Goal: Task Accomplishment & Management: Manage account settings

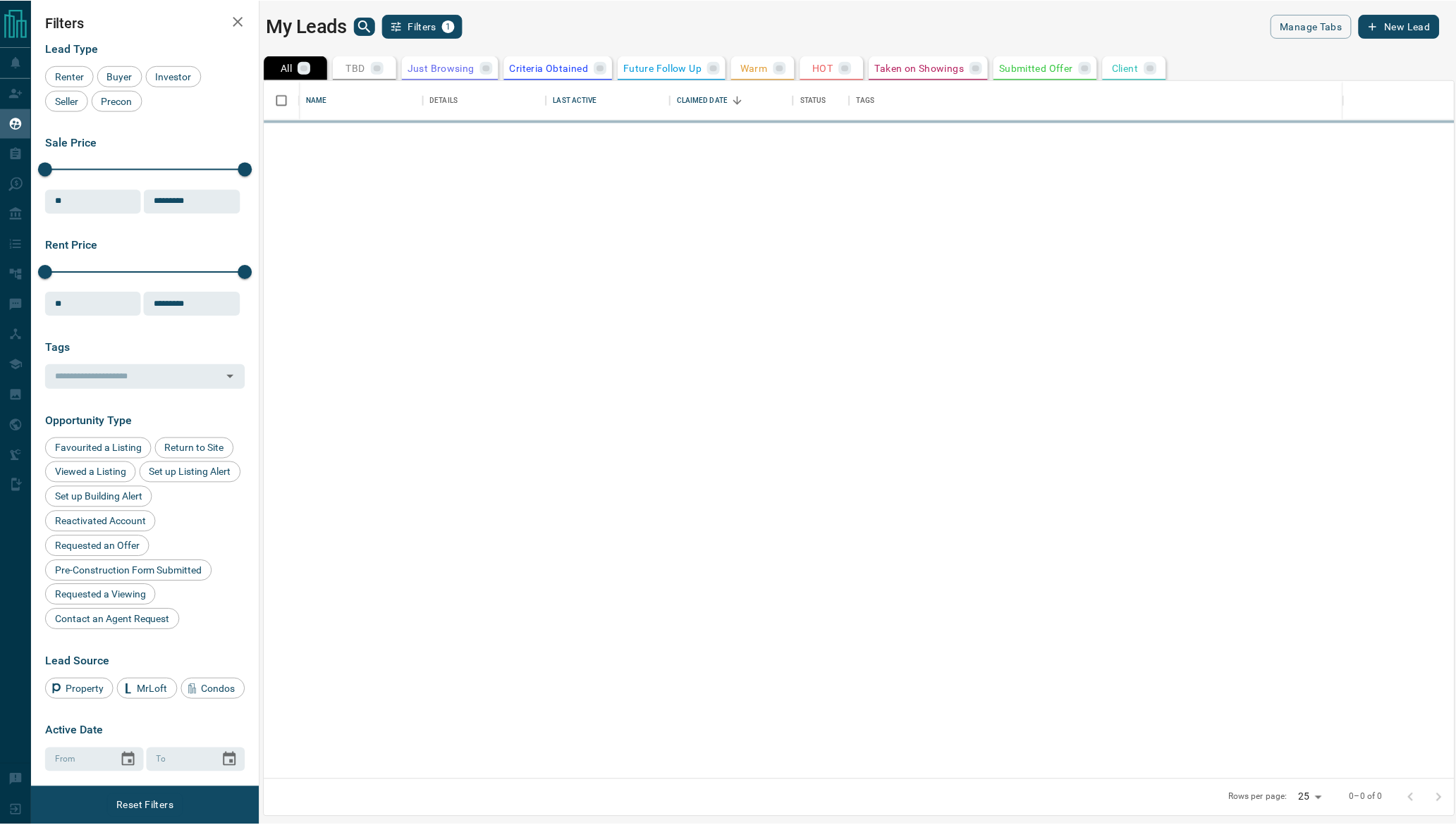
scroll to position [699, 1193]
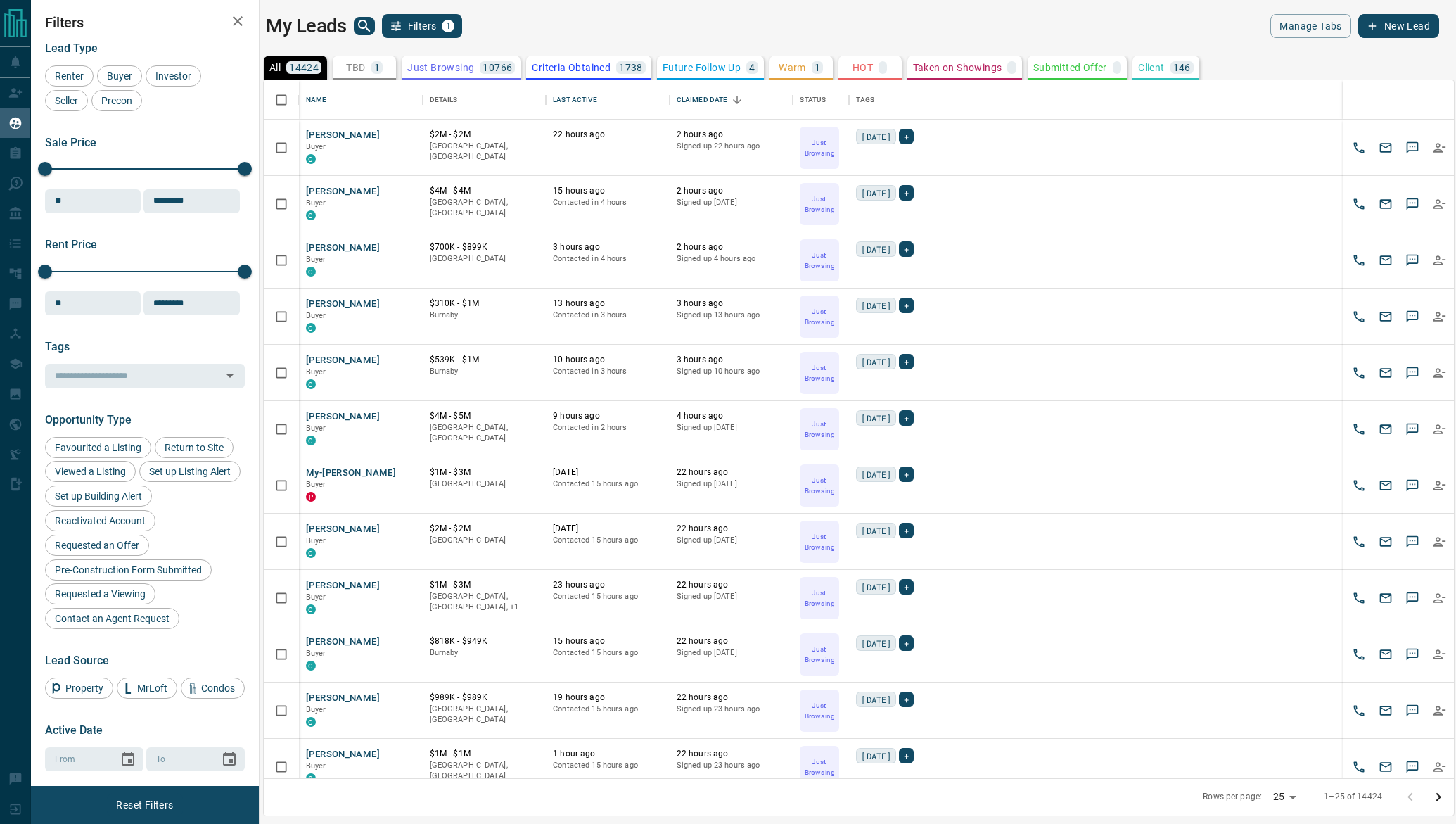
click at [358, 24] on icon "search button" at bounding box center [364, 25] width 12 height 12
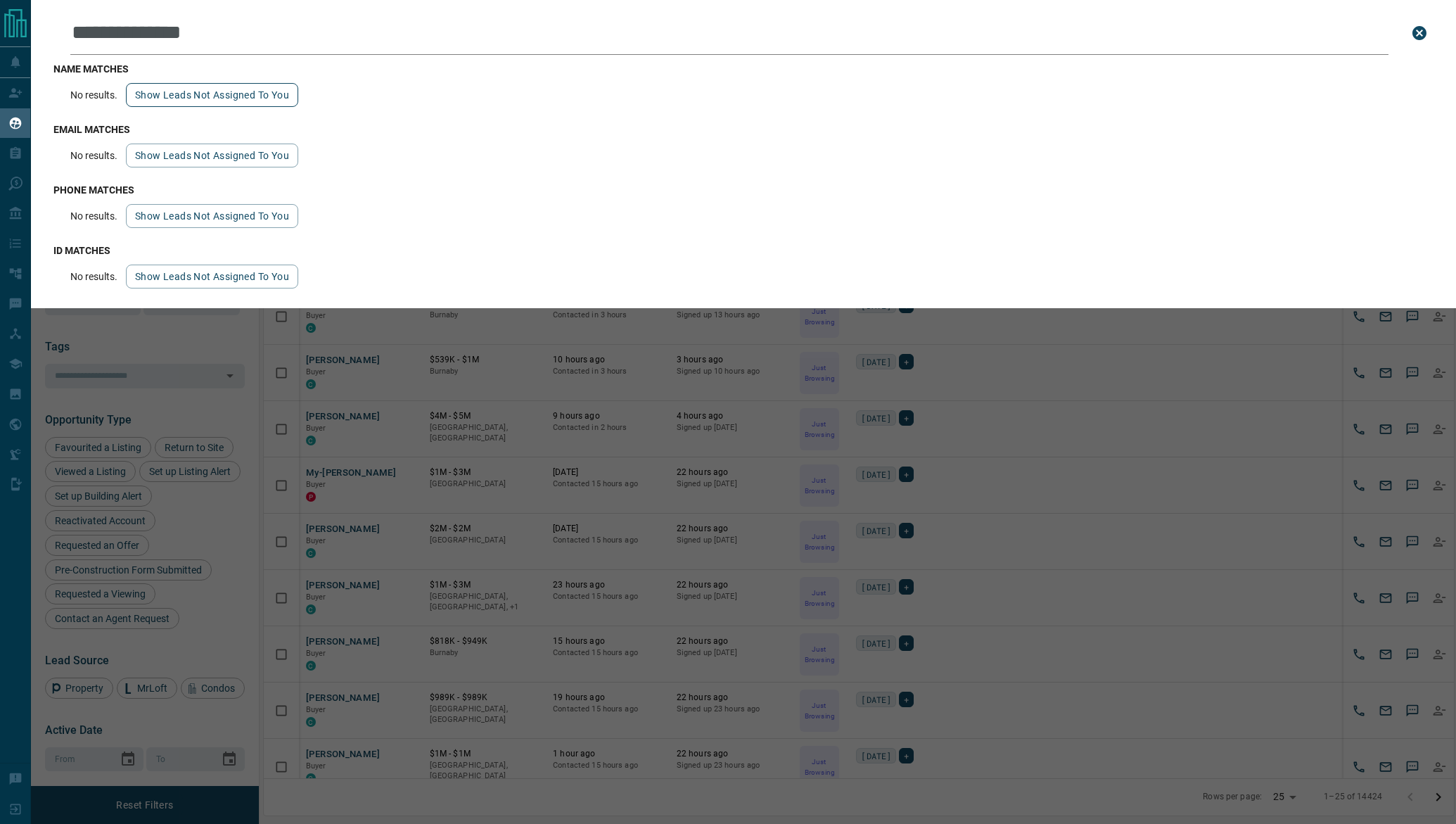
click at [207, 104] on button "Show leads not assigned to you" at bounding box center [212, 94] width 172 height 24
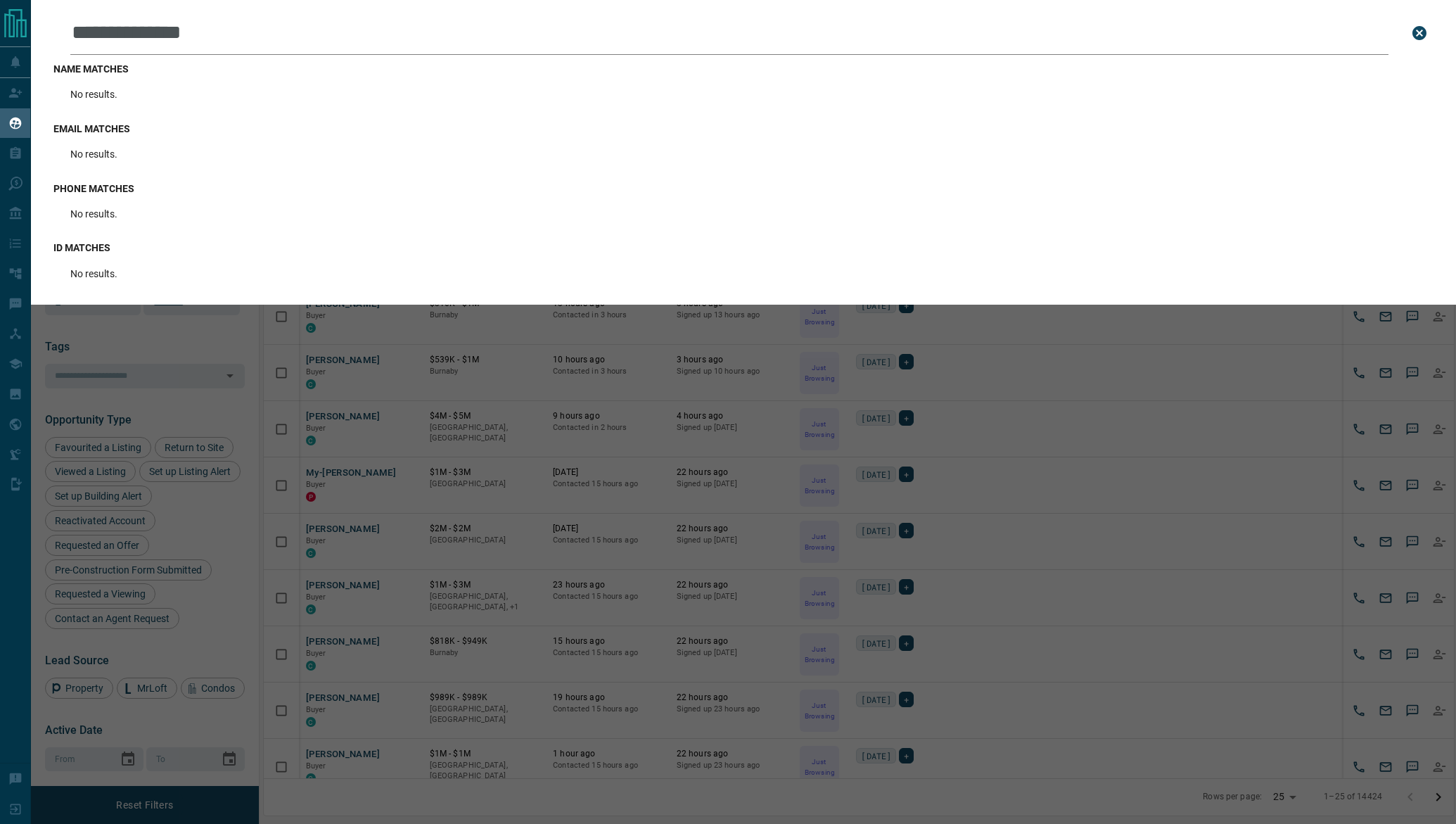
click at [270, 29] on input "**********" at bounding box center [729, 33] width 1318 height 43
paste input "*******"
type input "**********"
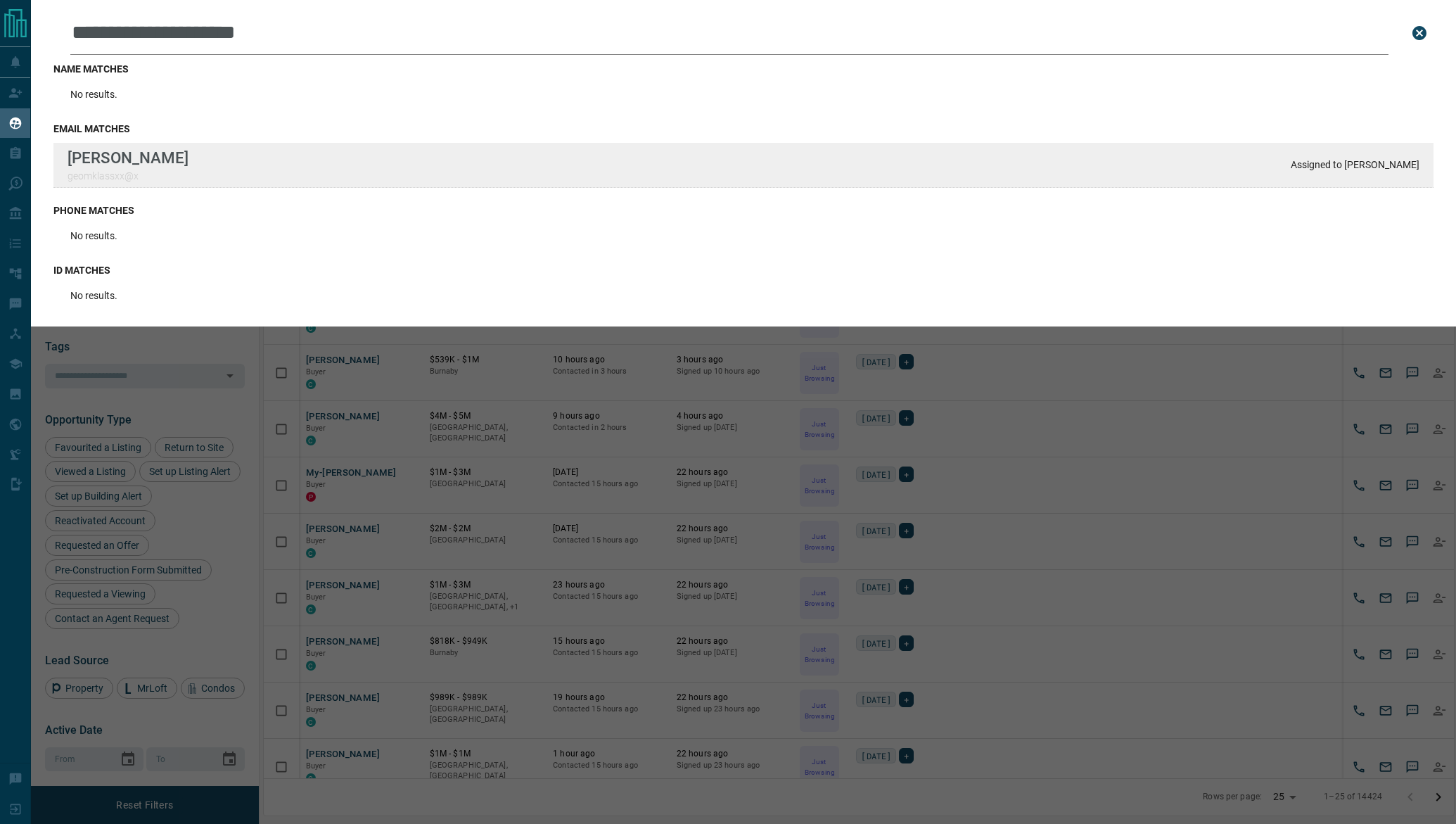
click at [157, 170] on div "[PERSON_NAME] geomklassxx@x" at bounding box center [128, 165] width 121 height 33
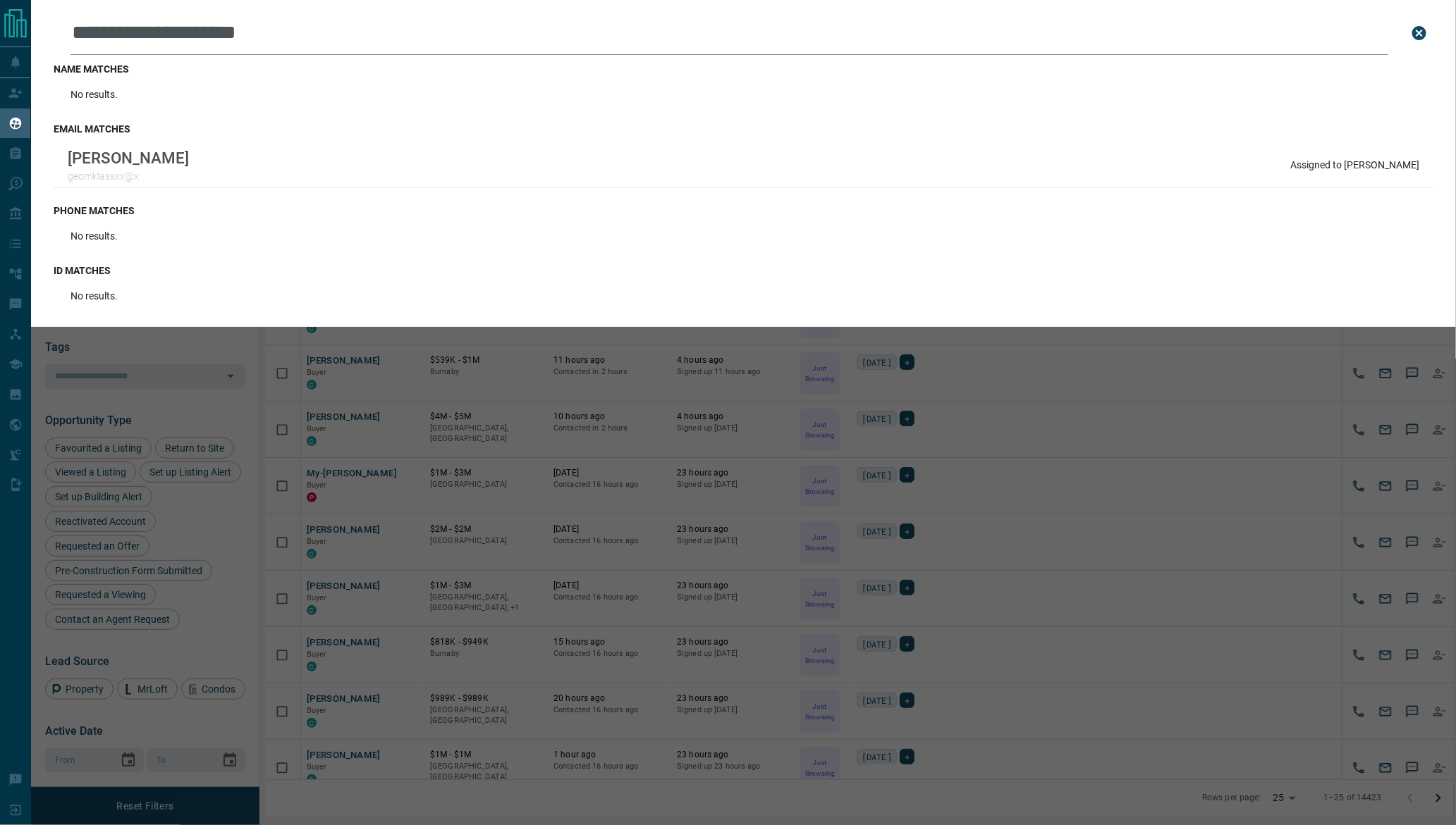
scroll to position [0, 0]
click at [209, 691] on div "**********" at bounding box center [759, 412] width 1456 height 825
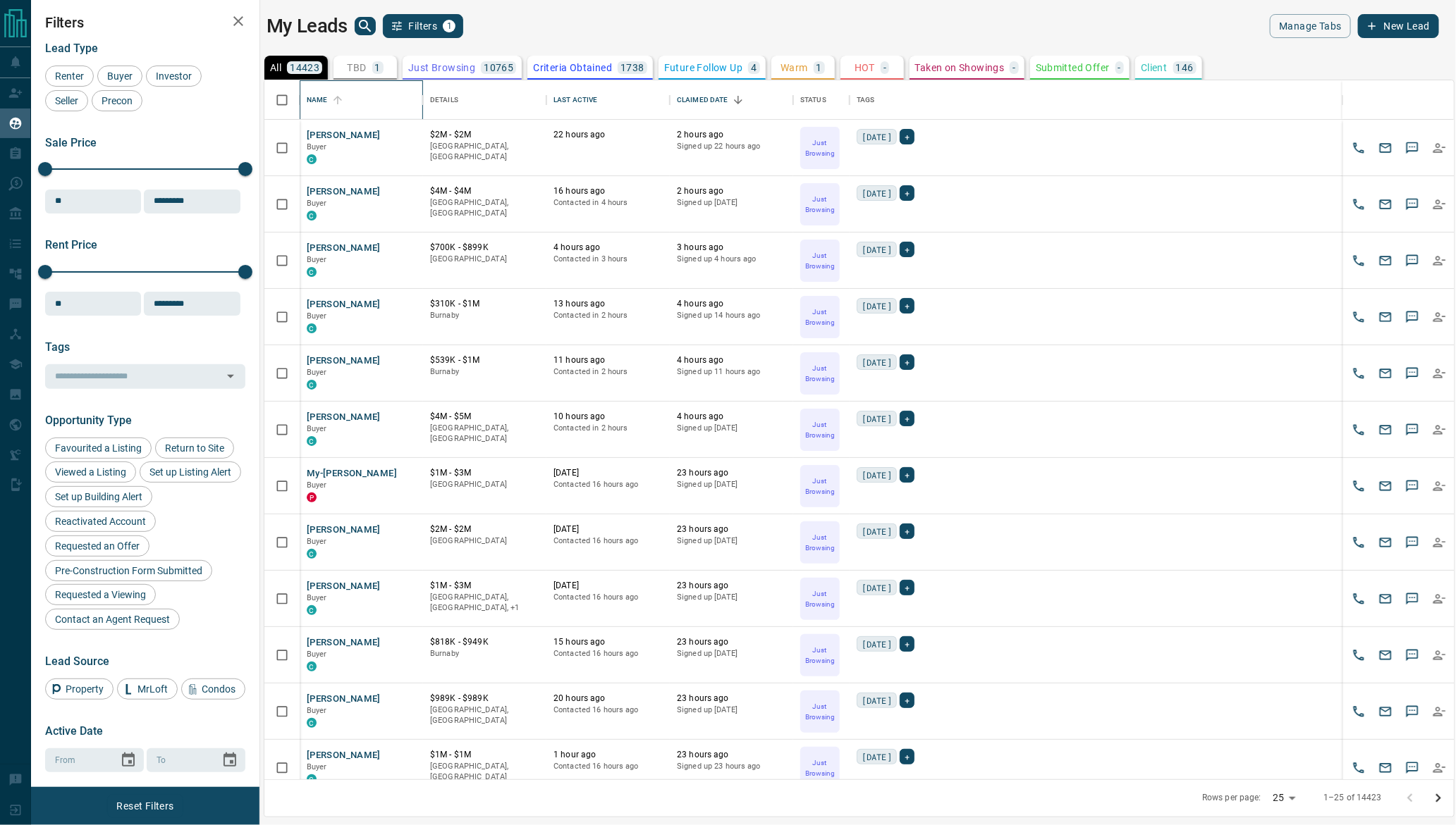
click at [395, 105] on div "Name" at bounding box center [362, 100] width 110 height 40
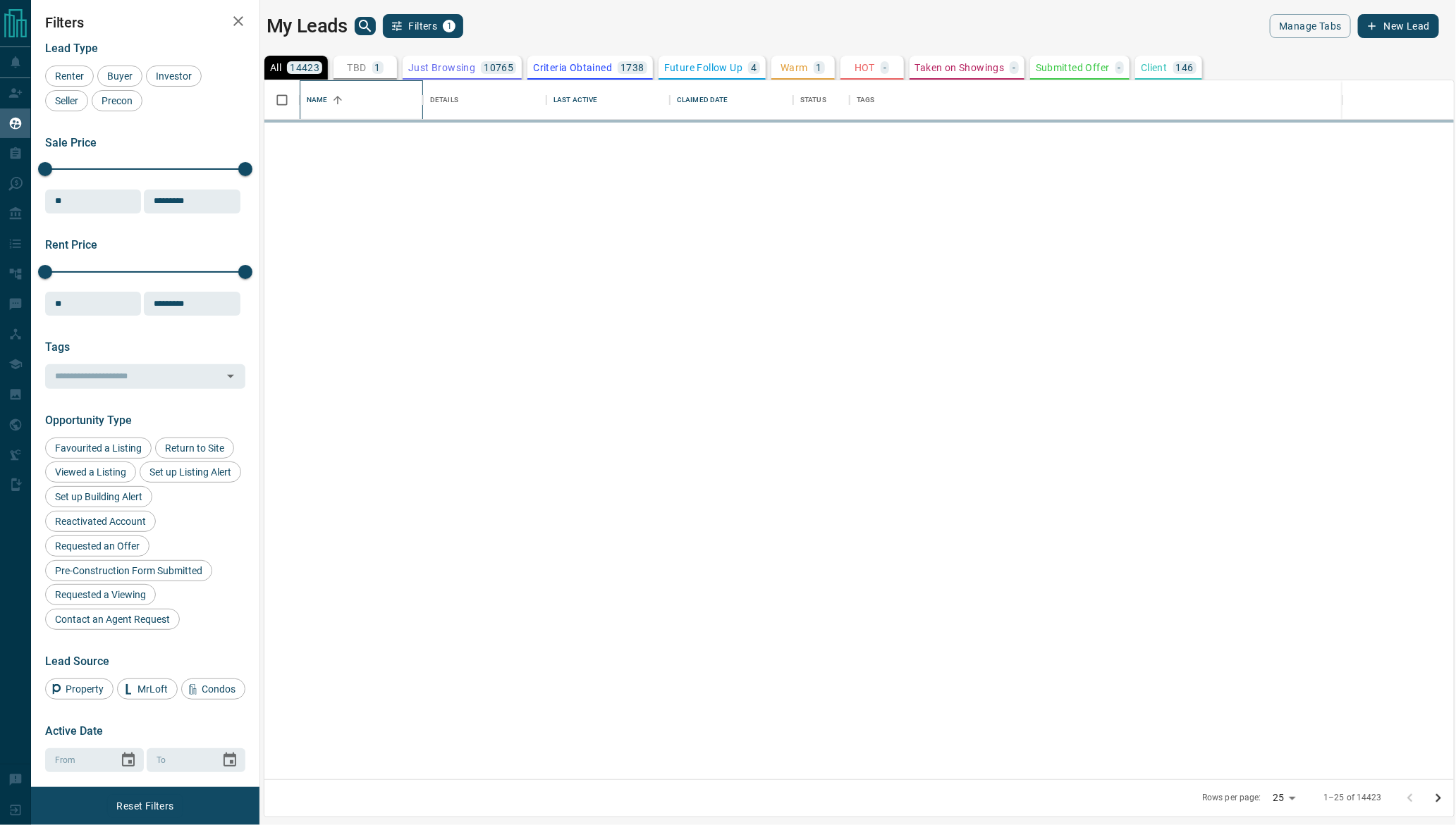
click at [395, 105] on div "Name" at bounding box center [362, 100] width 110 height 40
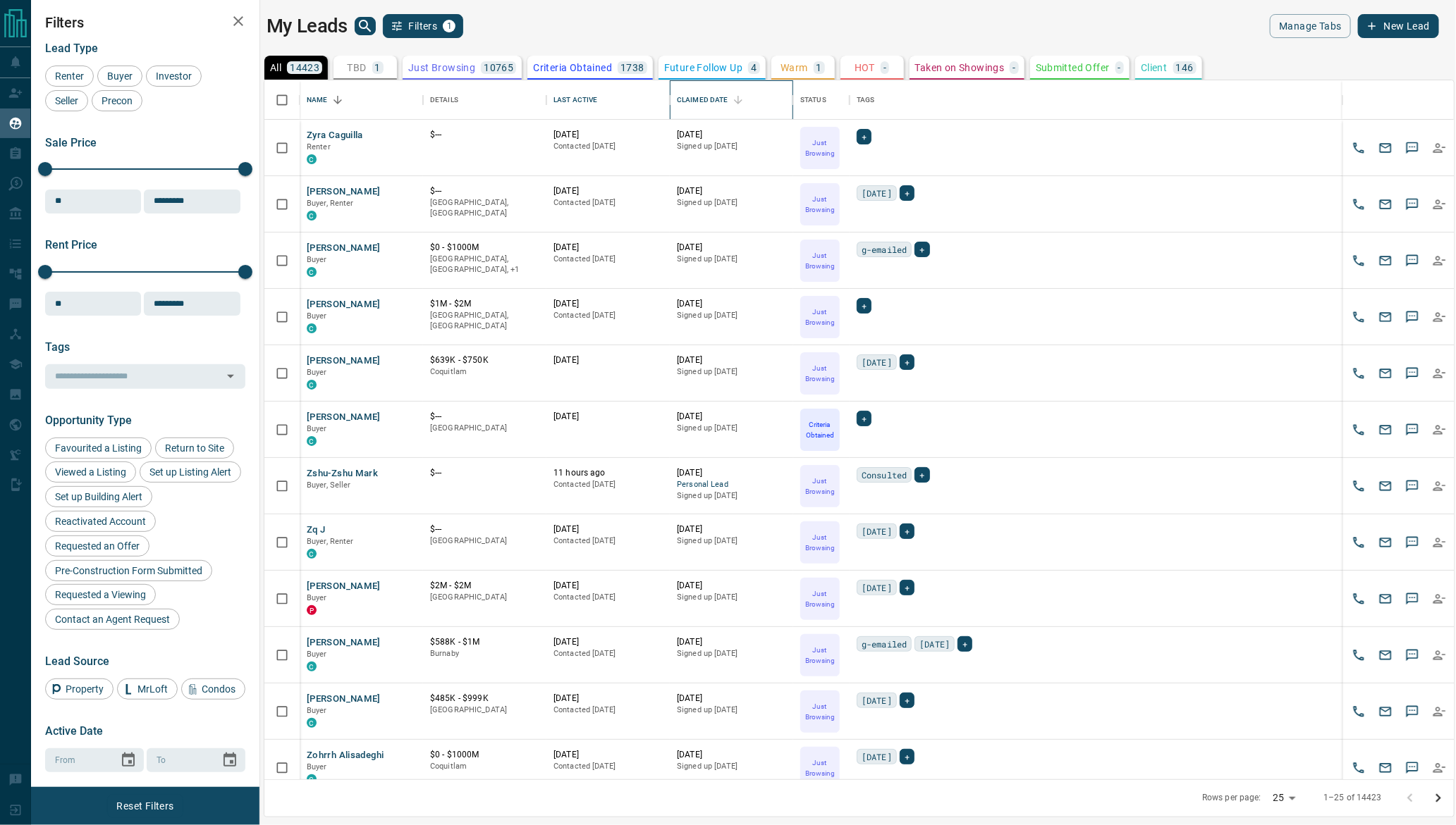
click at [691, 96] on div "Claimed Date" at bounding box center [703, 100] width 52 height 40
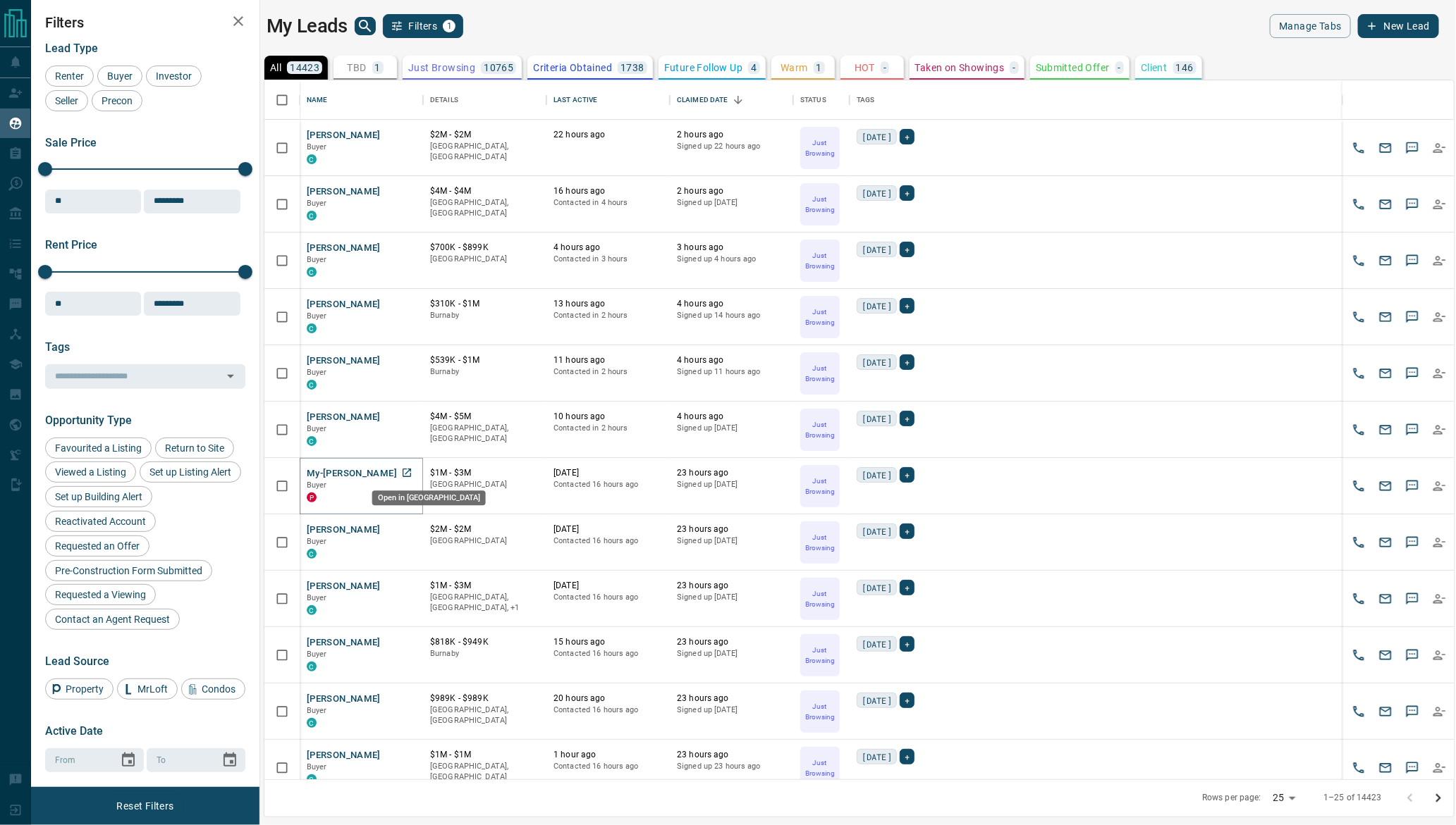
click at [405, 475] on icon "Open in New Tab" at bounding box center [406, 472] width 8 height 8
click at [411, 530] on icon "Open in New Tab" at bounding box center [406, 529] width 8 height 8
click at [408, 585] on icon "Open in New Tab" at bounding box center [407, 585] width 11 height 11
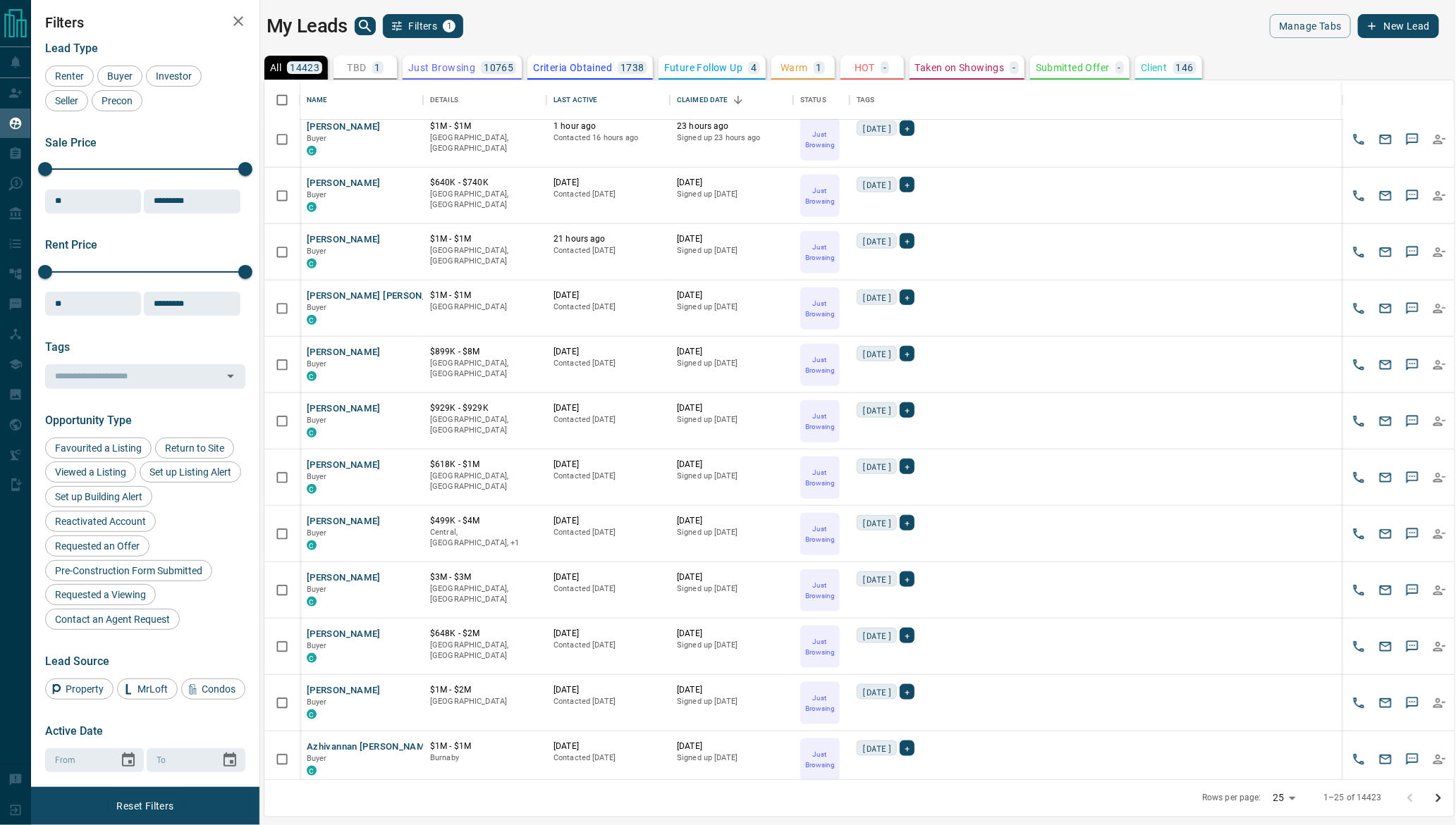
scroll to position [635, 0]
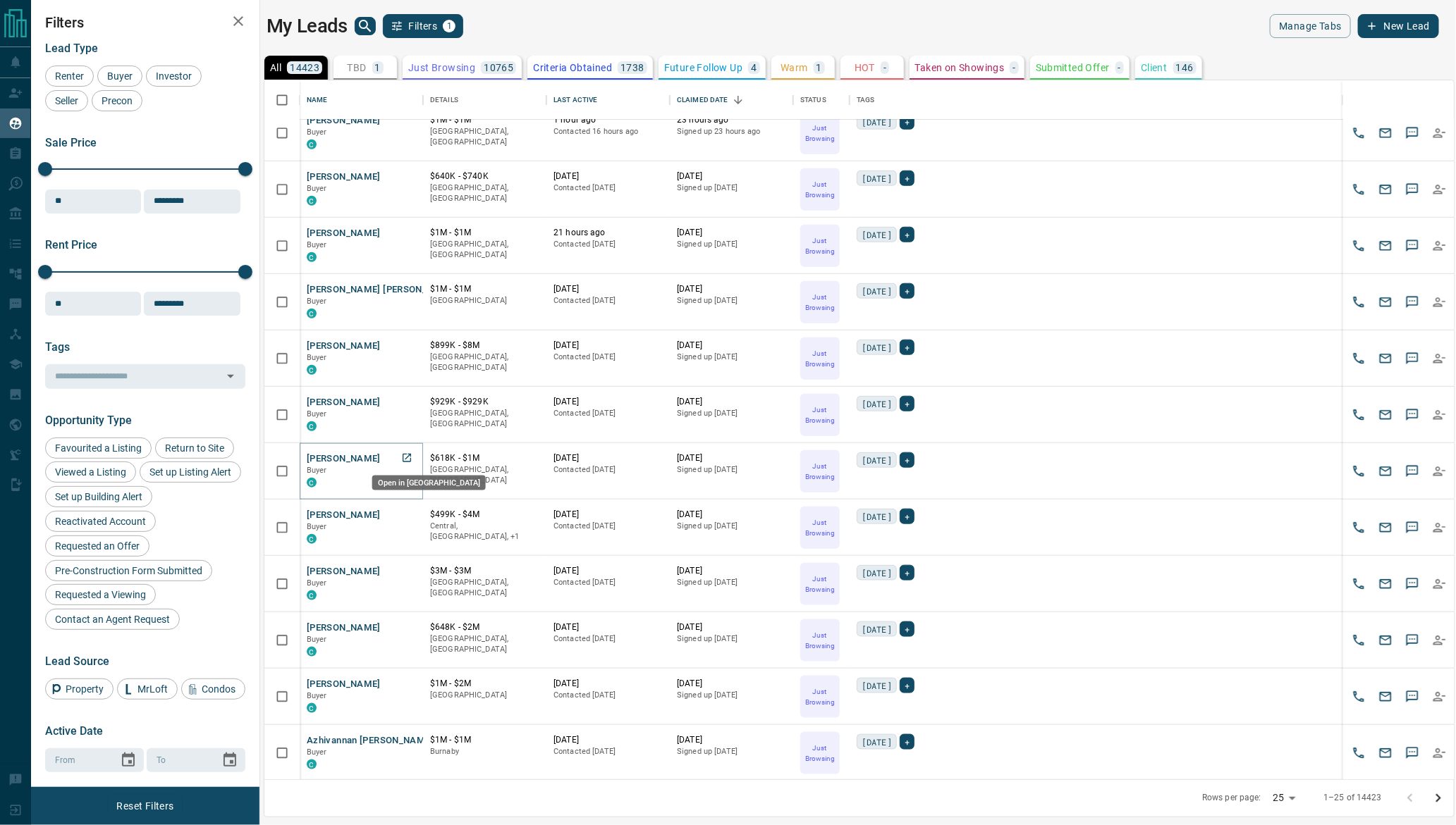
click at [408, 457] on icon "Open in New Tab" at bounding box center [407, 458] width 11 height 11
click at [402, 405] on icon "Open in New Tab" at bounding box center [407, 402] width 11 height 11
click at [408, 343] on icon "Open in New Tab" at bounding box center [407, 345] width 11 height 11
click at [406, 288] on icon "Open in New Tab" at bounding box center [406, 289] width 8 height 8
click at [406, 235] on icon "Open in New Tab" at bounding box center [407, 232] width 11 height 11
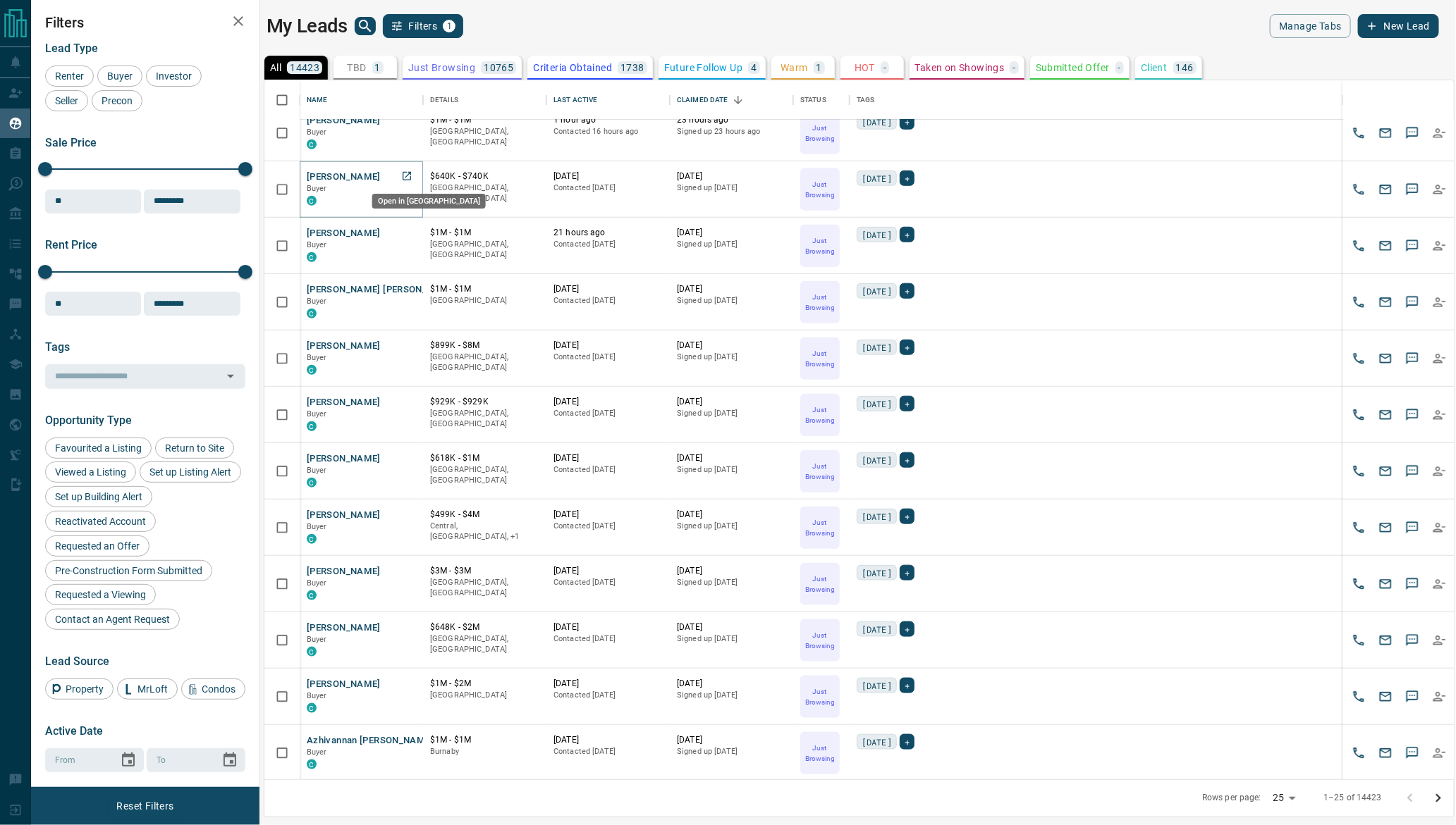
click at [405, 177] on icon "Open in New Tab" at bounding box center [406, 176] width 8 height 8
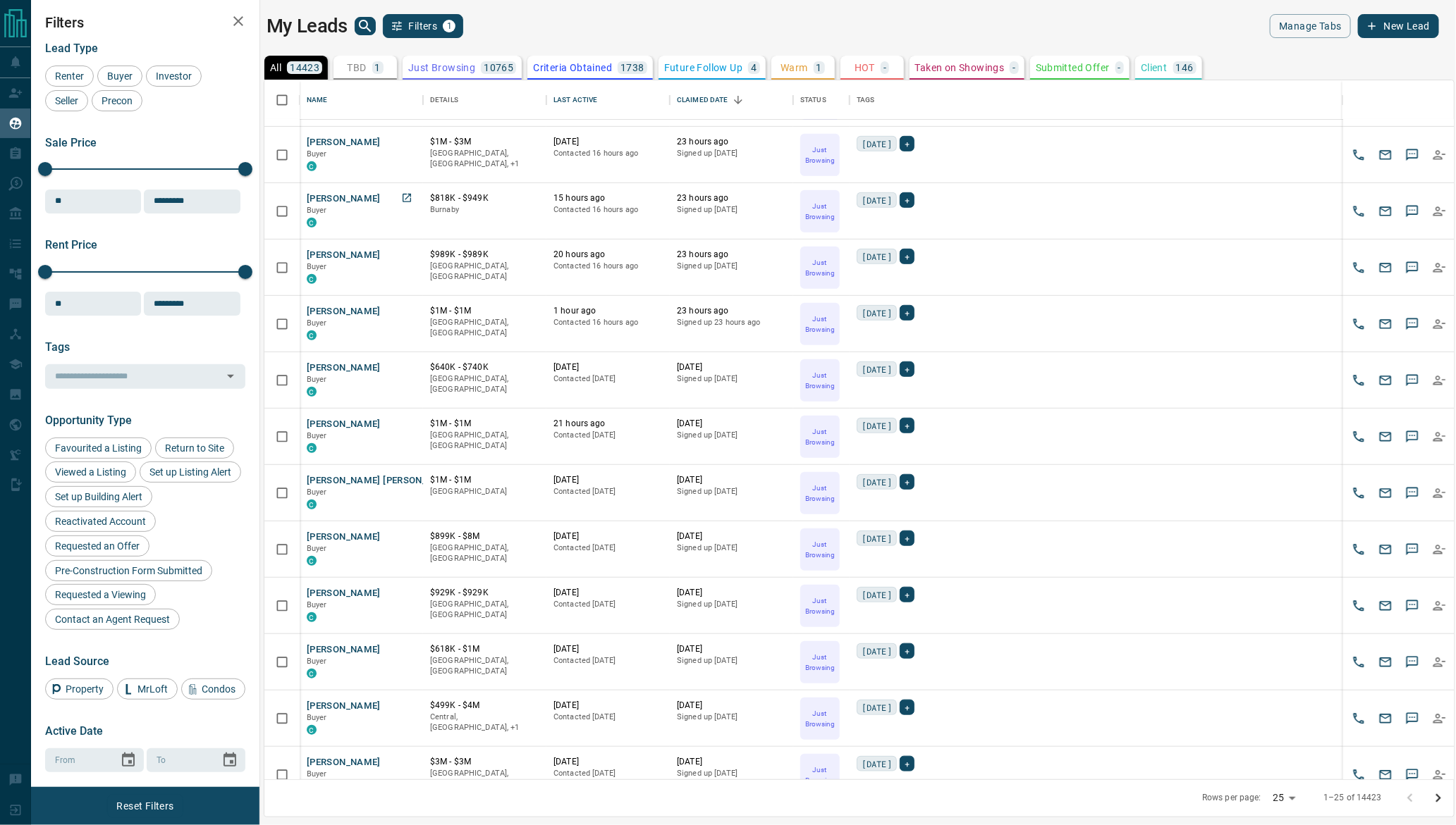
scroll to position [394, 0]
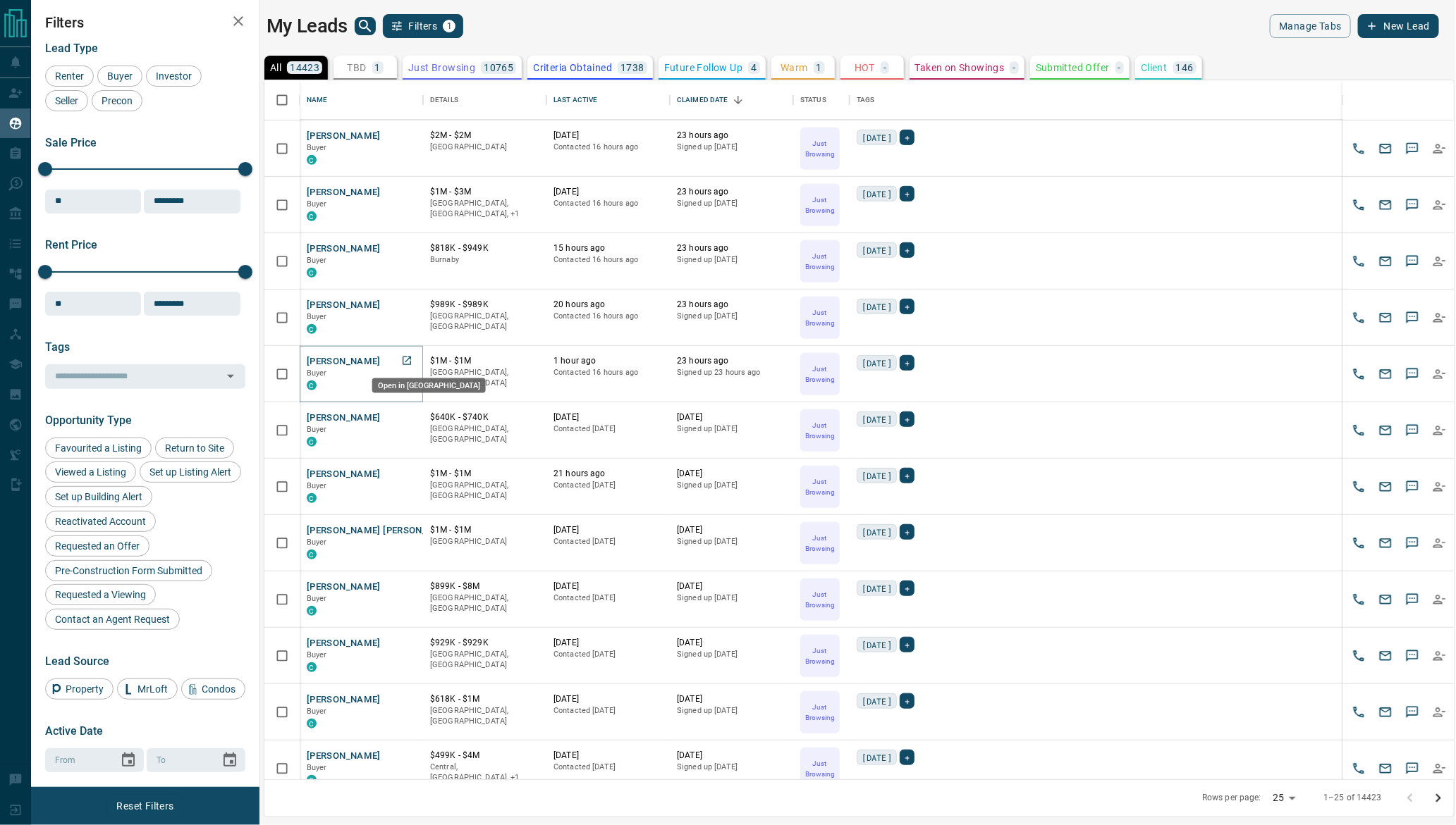
click at [405, 359] on icon "Open in New Tab" at bounding box center [406, 361] width 8 height 8
click at [405, 306] on icon "Open in New Tab" at bounding box center [406, 304] width 8 height 8
click at [406, 247] on icon "Open in New Tab" at bounding box center [407, 248] width 11 height 11
click at [408, 191] on icon "Open in New Tab" at bounding box center [407, 192] width 11 height 11
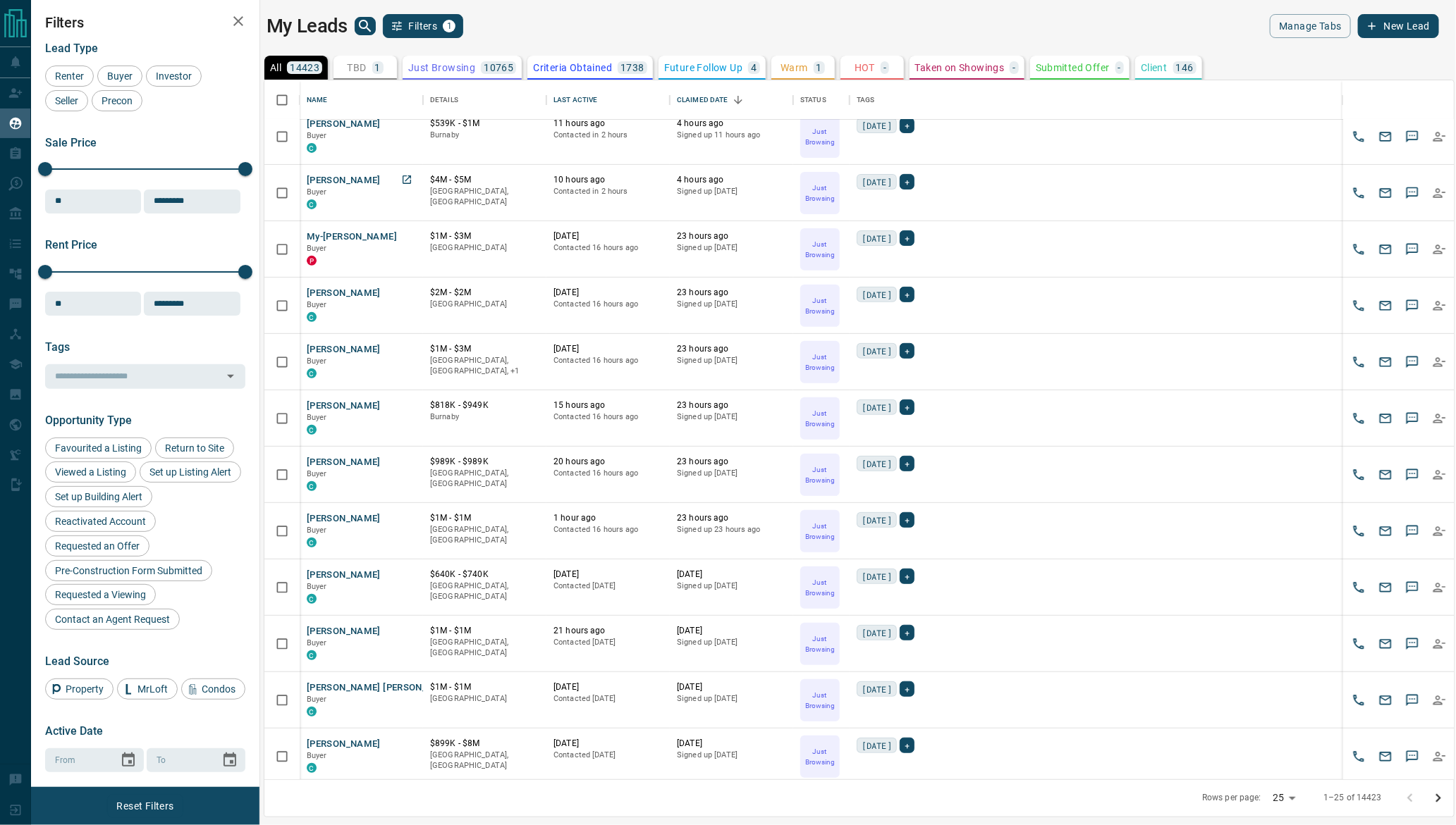
scroll to position [221, 0]
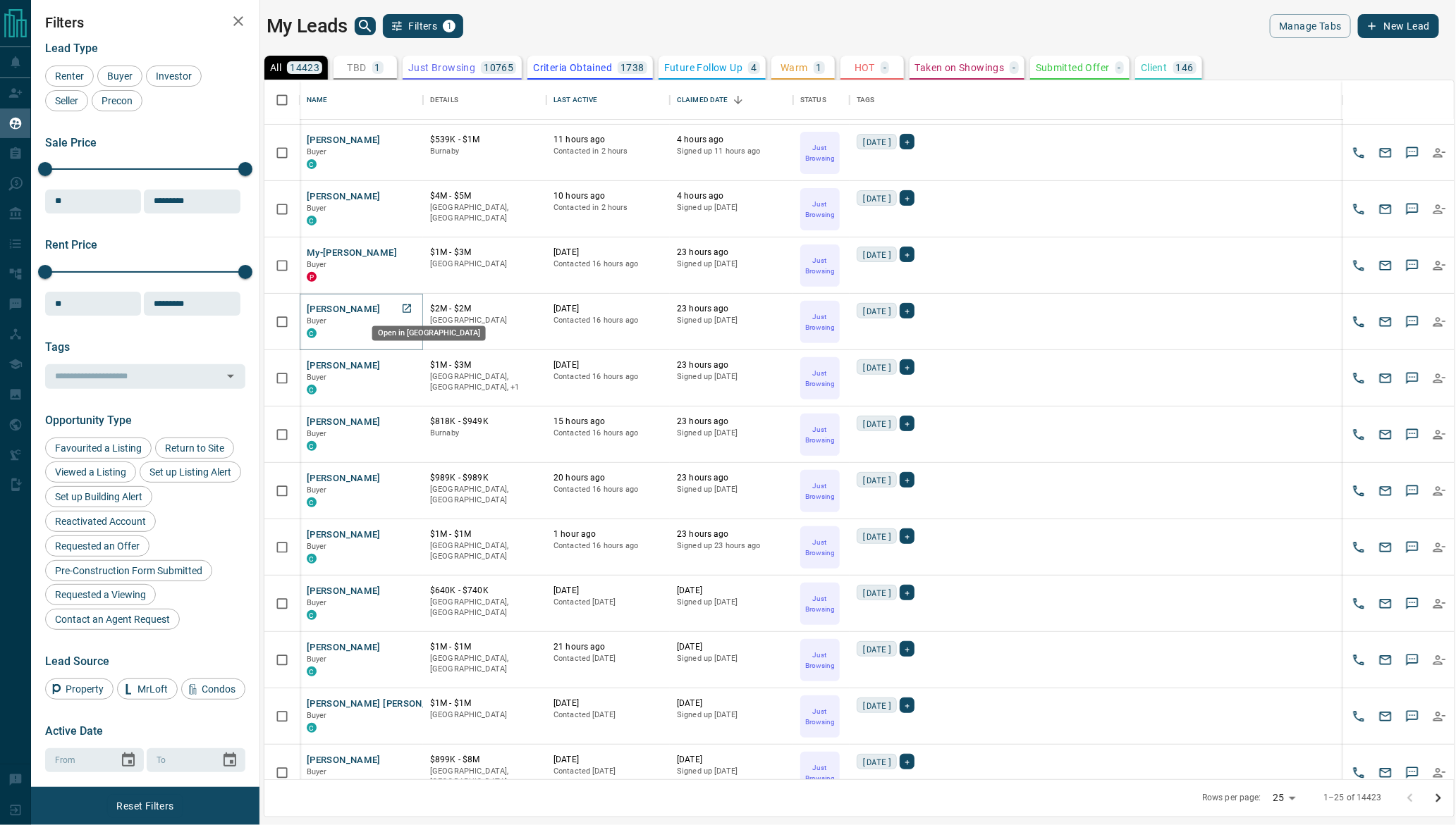
click at [405, 309] on icon "Open in New Tab" at bounding box center [407, 309] width 11 height 11
click at [404, 253] on icon "Open in New Tab" at bounding box center [407, 252] width 11 height 11
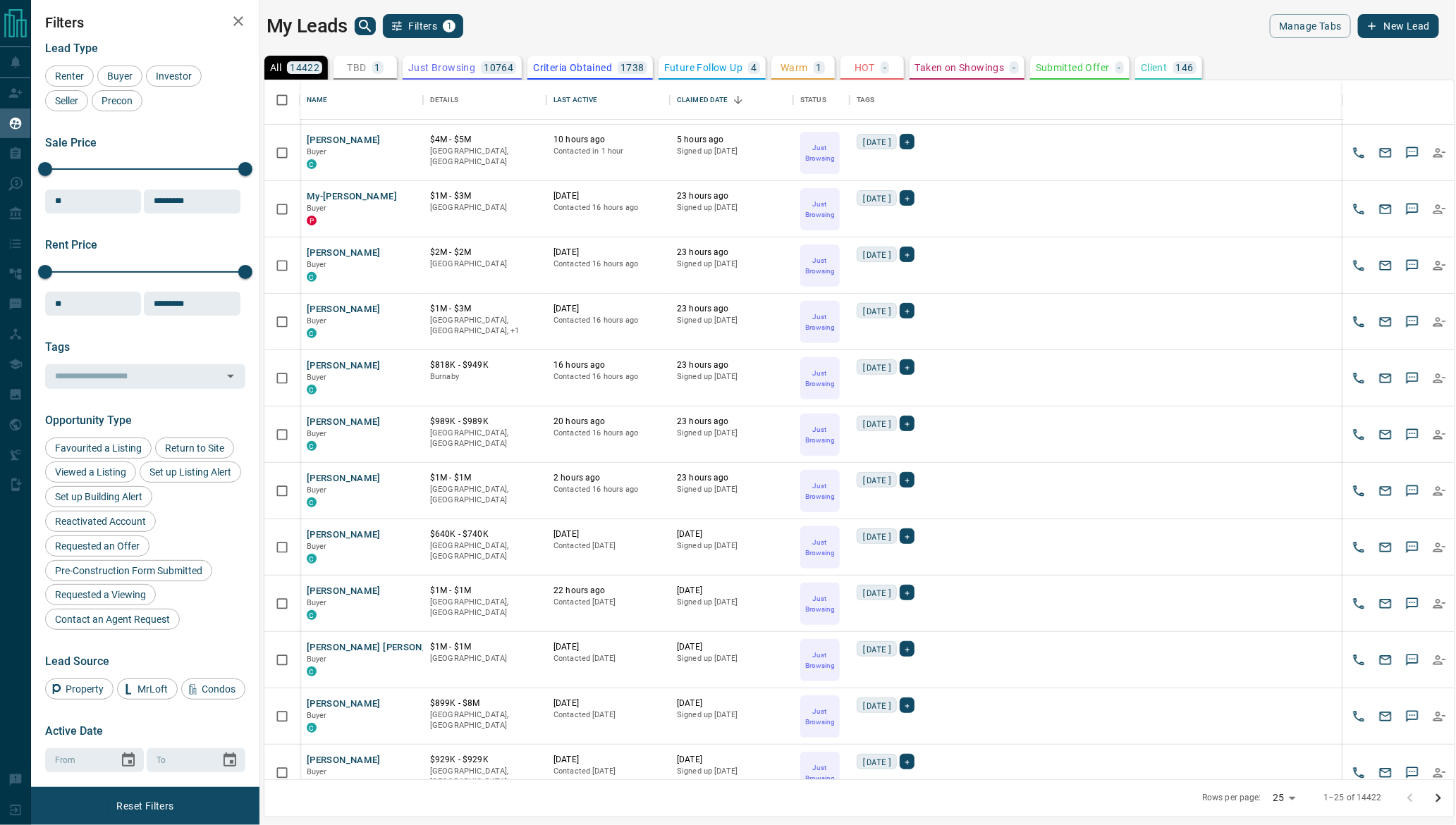
scroll to position [164, 0]
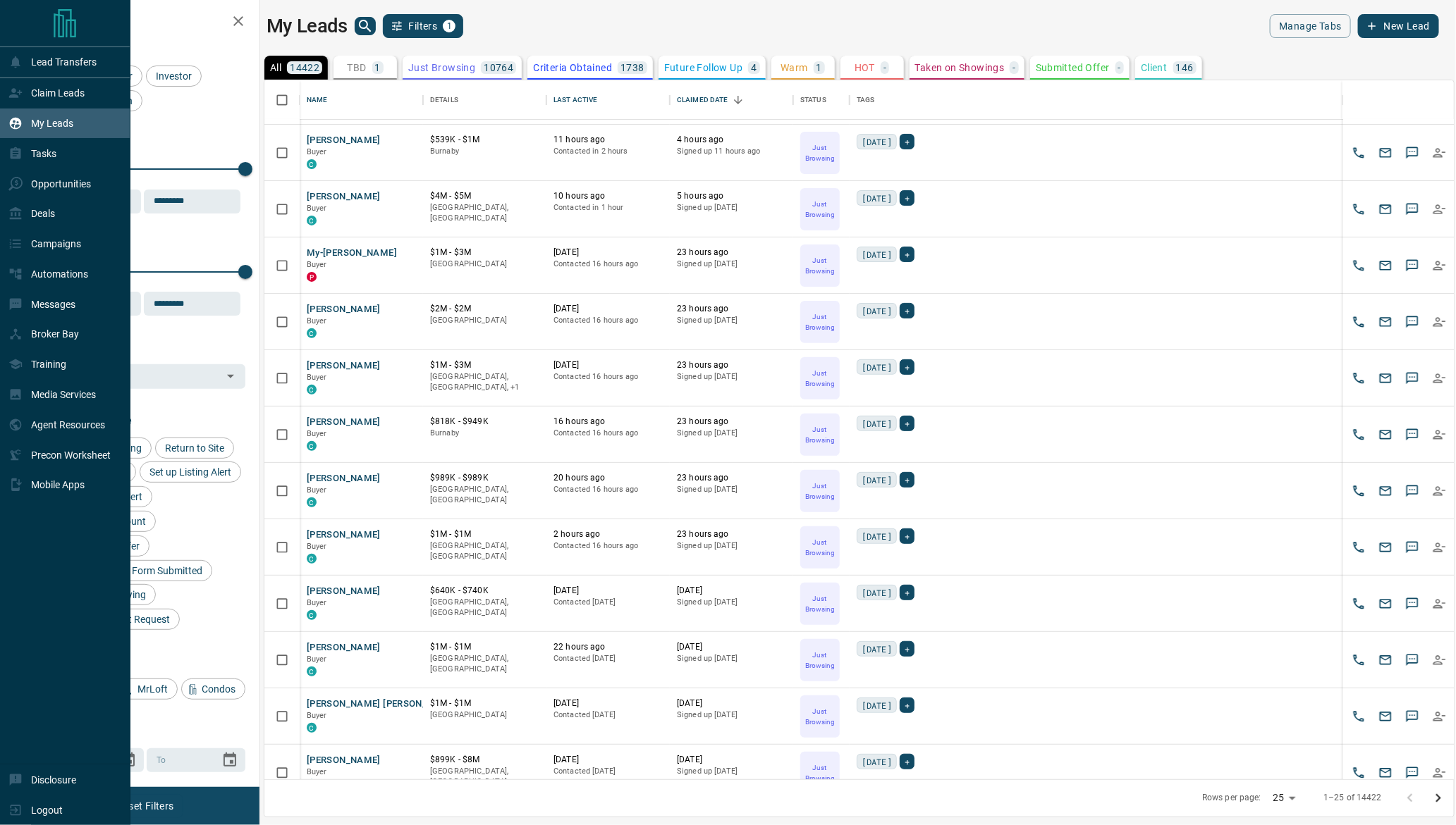
click at [26, 109] on div "My Leads" at bounding box center [65, 124] width 130 height 30
click at [52, 89] on p "Claim Leads" at bounding box center [58, 93] width 54 height 11
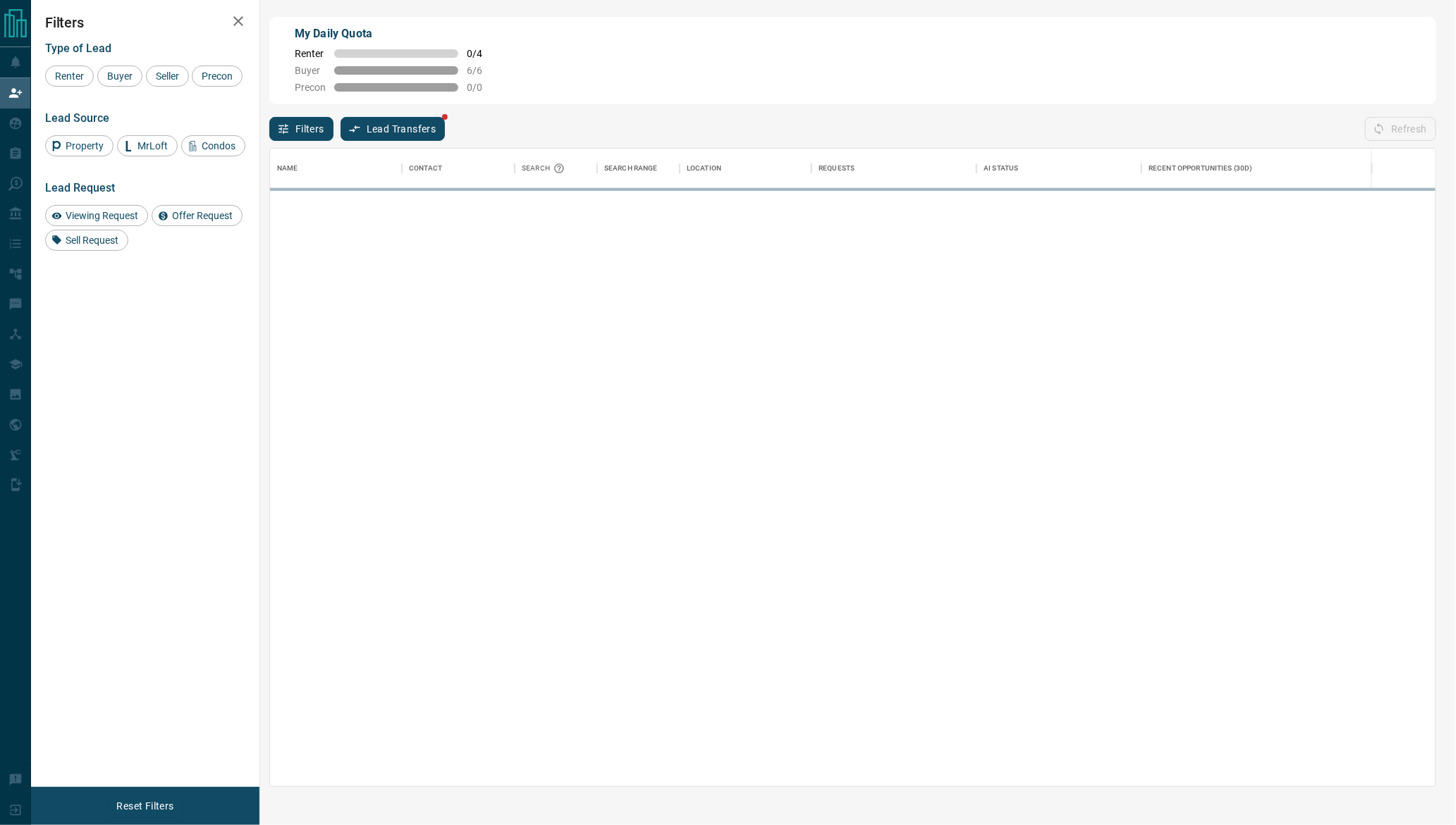
scroll to position [638, 1166]
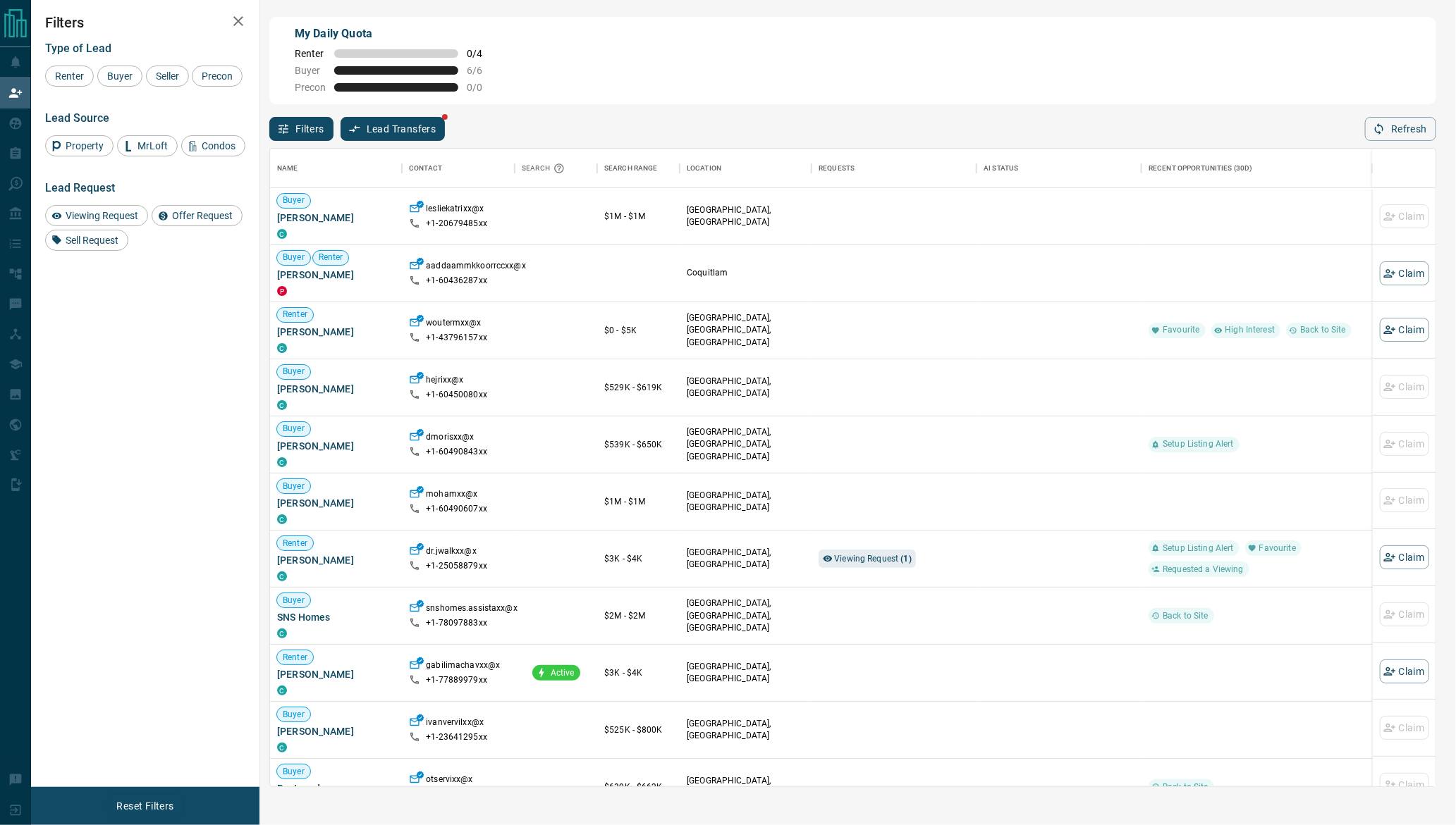
click at [858, 54] on div "My Daily Quota Renter 0 / 4 Buyer 6 / 6 Precon 0 / 0" at bounding box center [853, 60] width 1167 height 88
